Goal: Check status: Check status

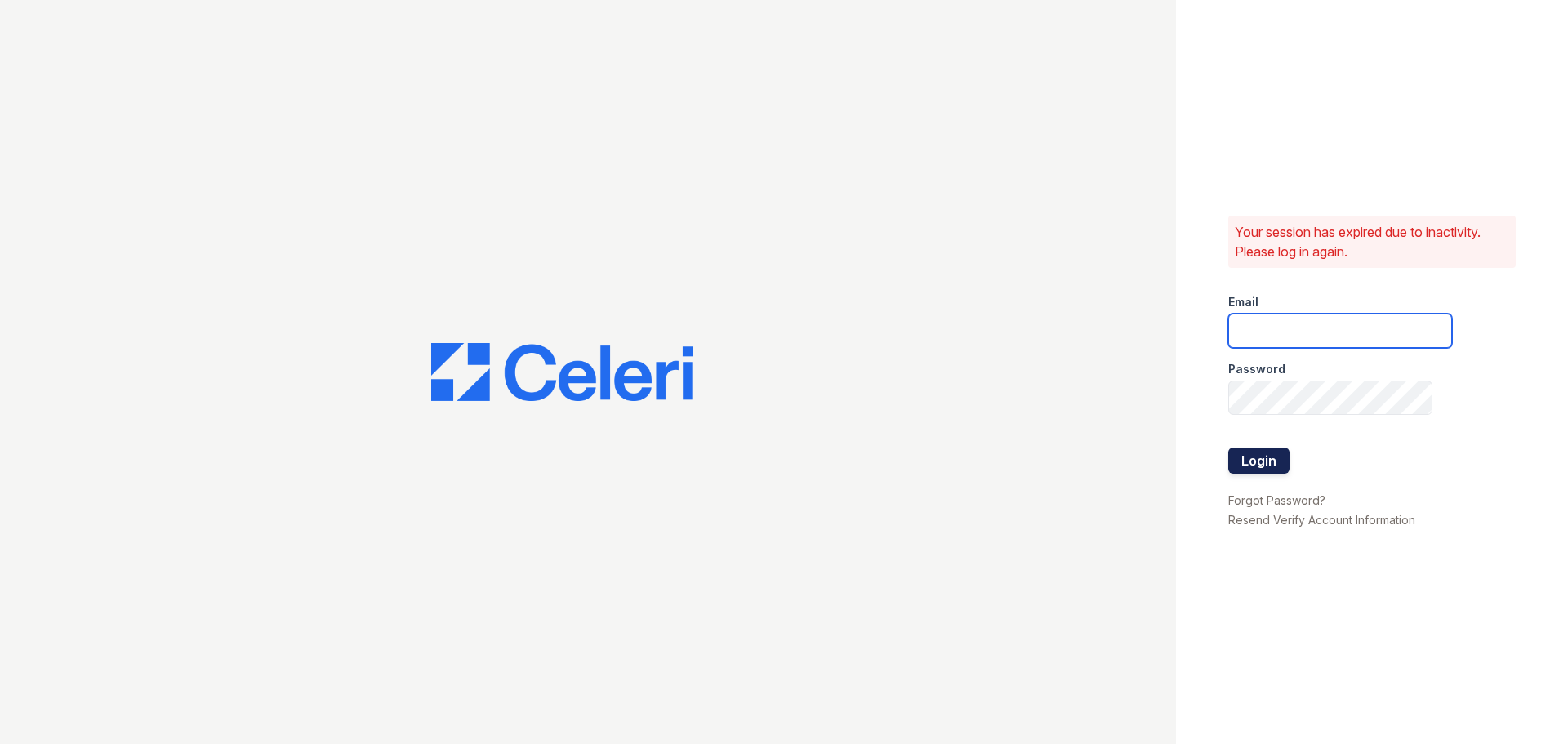
type input "[EMAIL_ADDRESS][DOMAIN_NAME]"
click at [1237, 458] on button "Login" at bounding box center [1258, 460] width 61 height 26
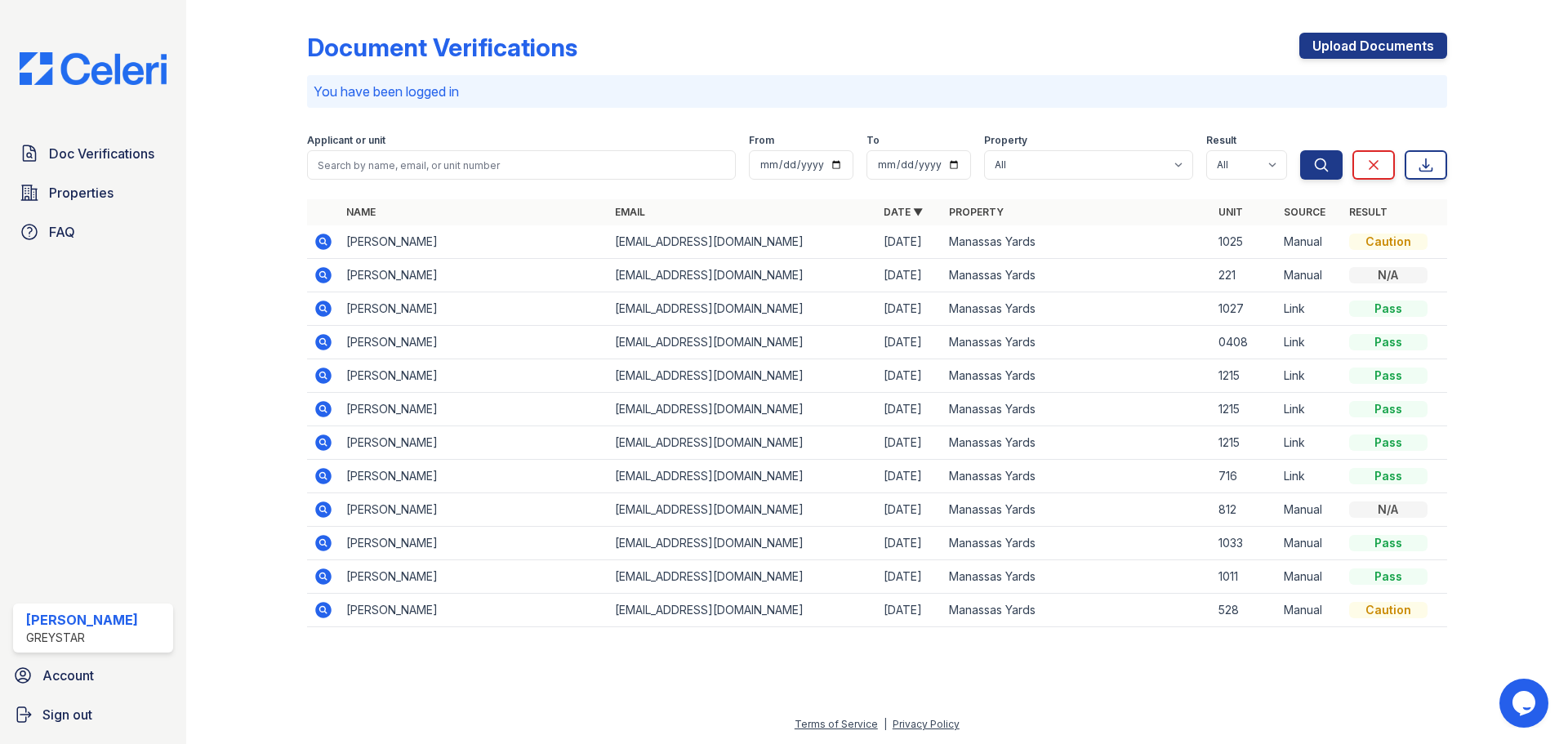
click at [326, 275] on icon at bounding box center [323, 275] width 16 height 16
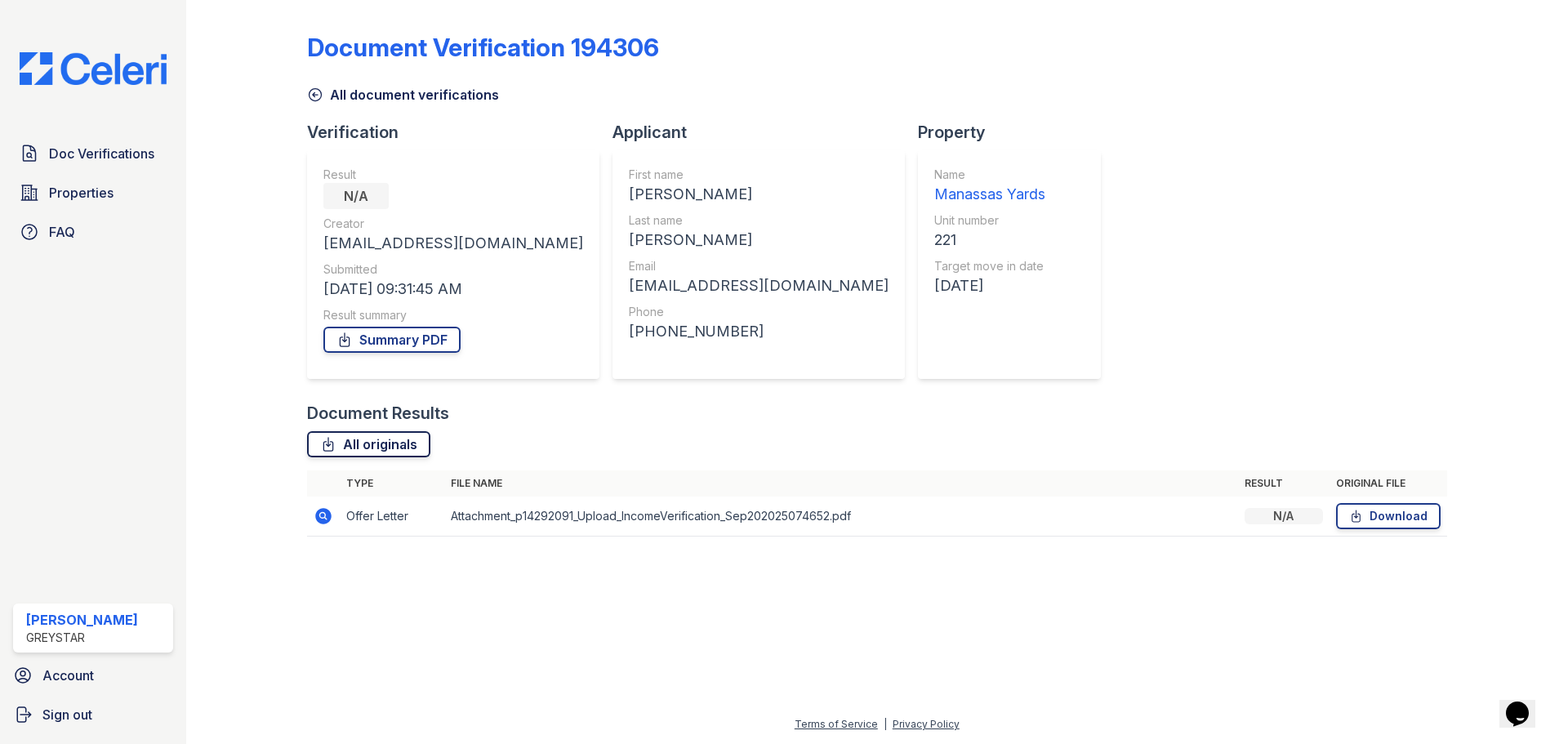
click at [390, 441] on link "All originals" at bounding box center [368, 444] width 123 height 26
click at [1352, 521] on icon at bounding box center [1356, 516] width 8 height 12
